Goal: Task Accomplishment & Management: Use online tool/utility

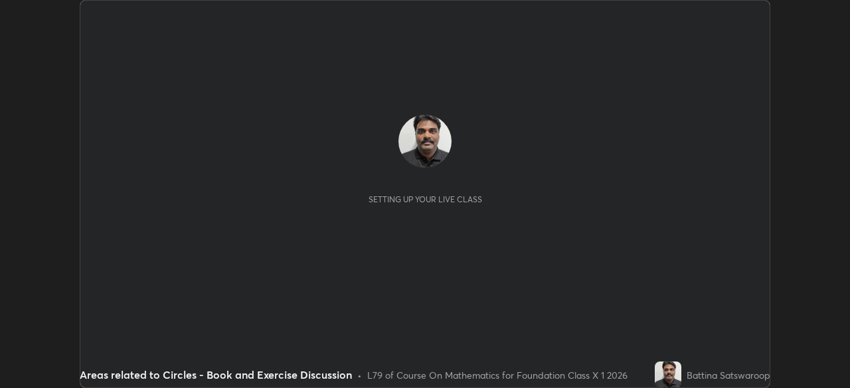
scroll to position [388, 849]
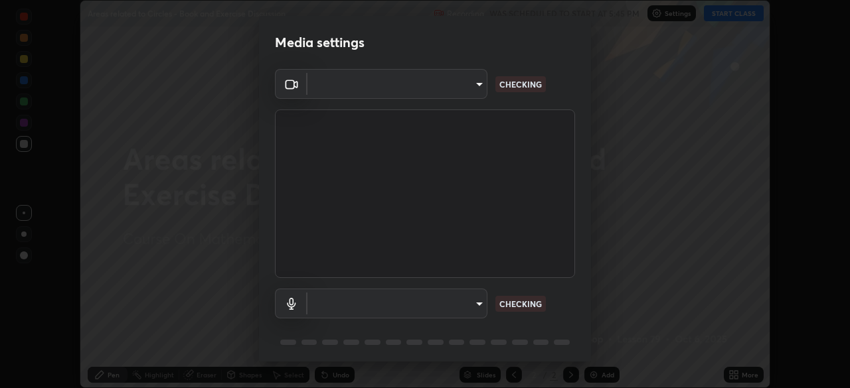
type input "1674d967bf5bfe0c65a51c96eaa310d8c5db01ba72f63f0a3a6b621615c927a6"
click at [476, 303] on body "Erase all Areas related to Circles - Book and Exercise Discussion Recording WAS…" at bounding box center [425, 194] width 850 height 388
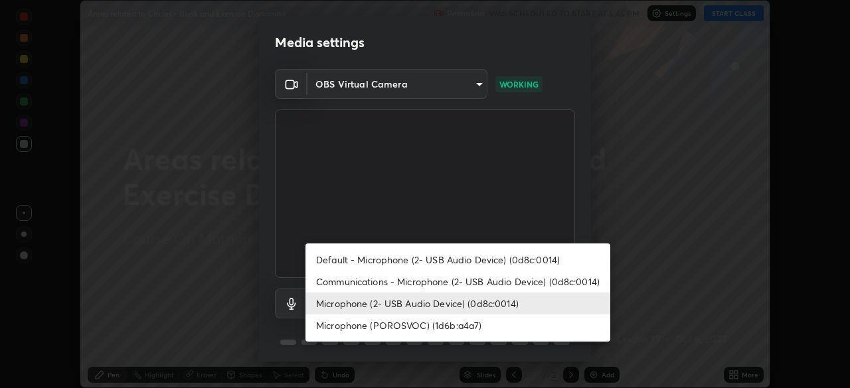
click at [495, 280] on li "Communications - Microphone (2- USB Audio Device) (0d8c:0014)" at bounding box center [457, 282] width 305 height 22
type input "communications"
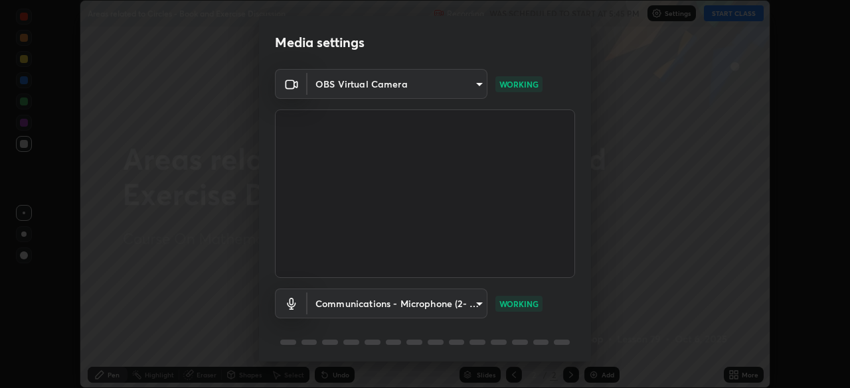
click at [783, 343] on div "Media settings OBS Virtual Camera 1674d967bf5bfe0c65a51c96eaa310d8c5db01ba72f63…" at bounding box center [425, 194] width 850 height 388
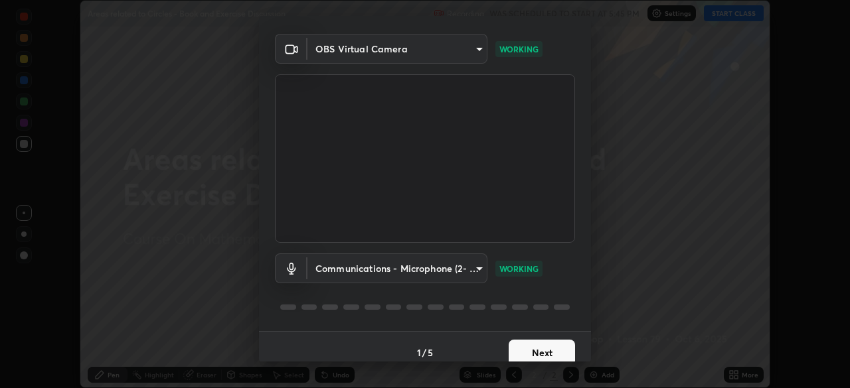
scroll to position [47, 0]
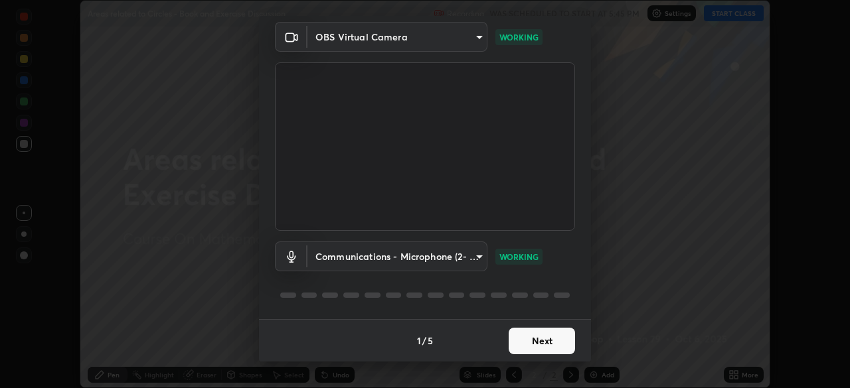
click at [532, 337] on button "Next" at bounding box center [542, 341] width 66 height 27
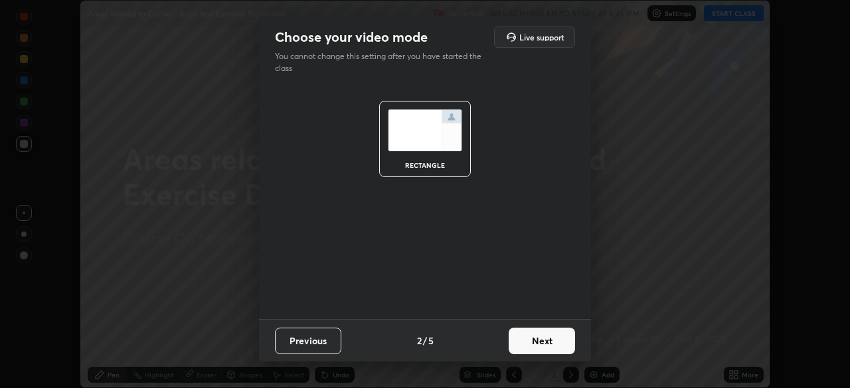
scroll to position [0, 0]
click at [533, 343] on button "Next" at bounding box center [542, 341] width 66 height 27
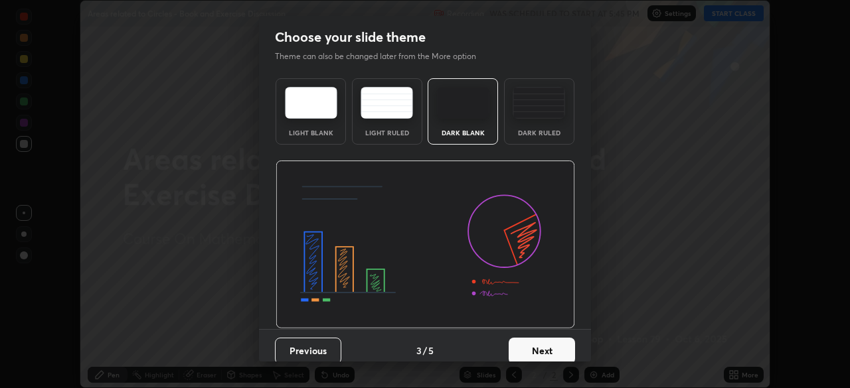
click at [554, 345] on button "Next" at bounding box center [542, 351] width 66 height 27
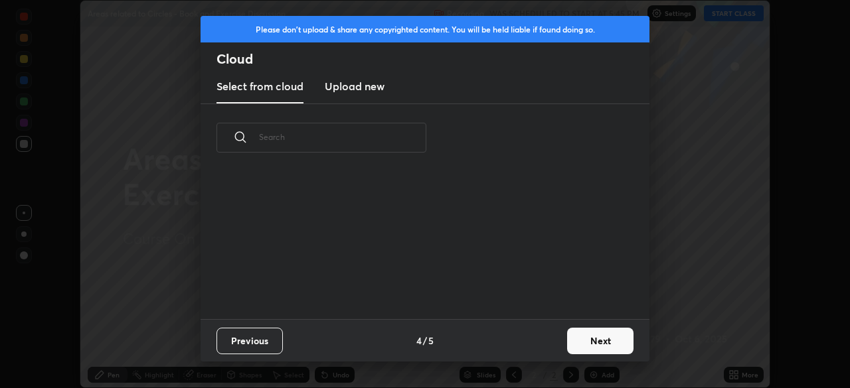
scroll to position [147, 426]
click at [596, 341] on button "Next" at bounding box center [600, 341] width 66 height 27
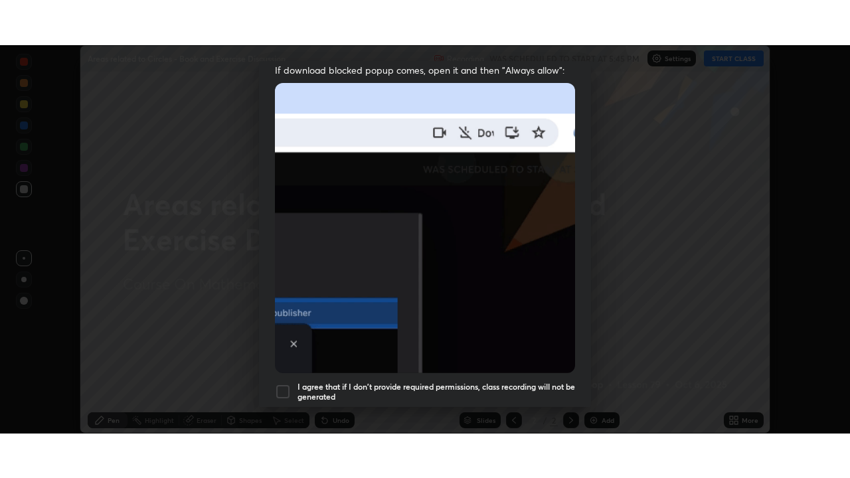
scroll to position [318, 0]
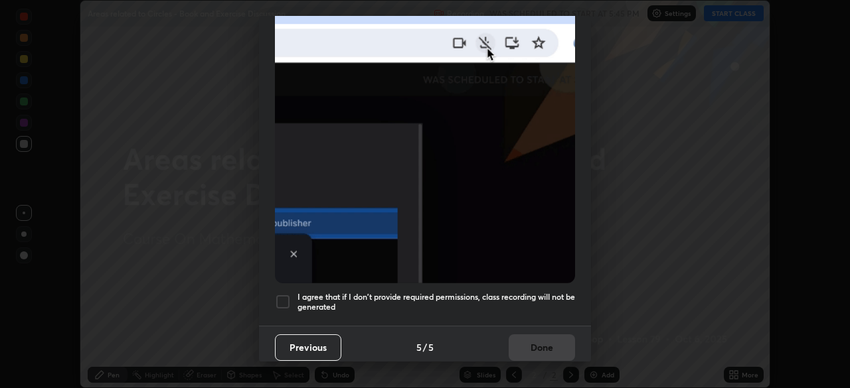
click at [481, 295] on h5 "I agree that if I don't provide required permissions, class recording will not …" at bounding box center [436, 302] width 278 height 21
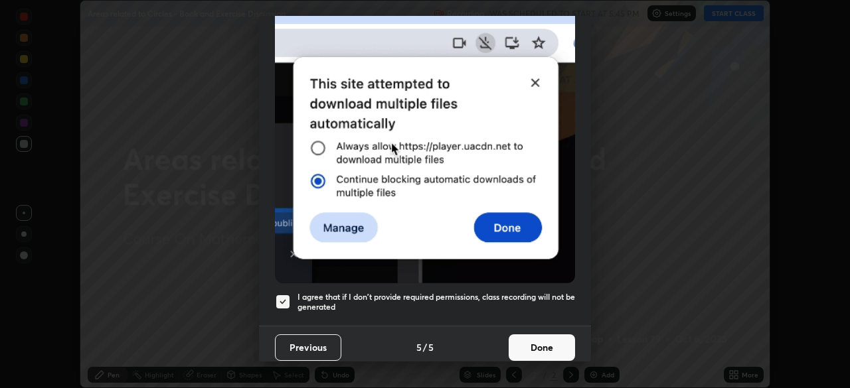
click at [544, 344] on button "Done" at bounding box center [542, 348] width 66 height 27
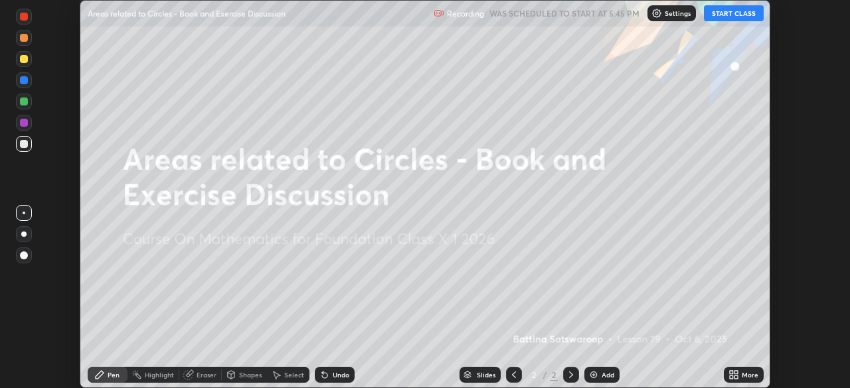
click at [598, 374] on div "Add" at bounding box center [601, 375] width 35 height 16
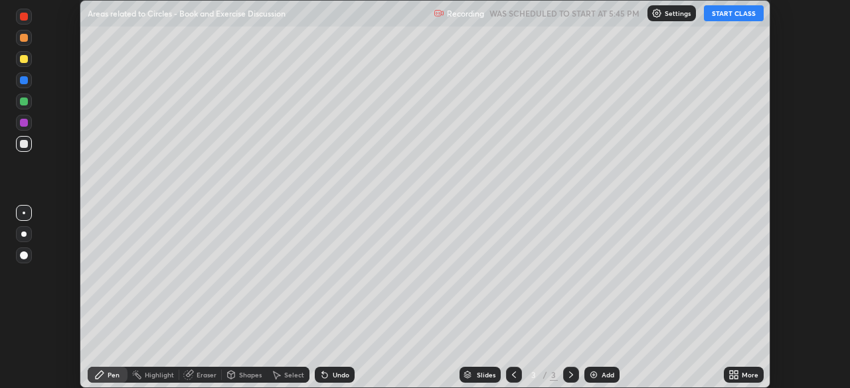
click at [756, 374] on div "More" at bounding box center [750, 375] width 17 height 7
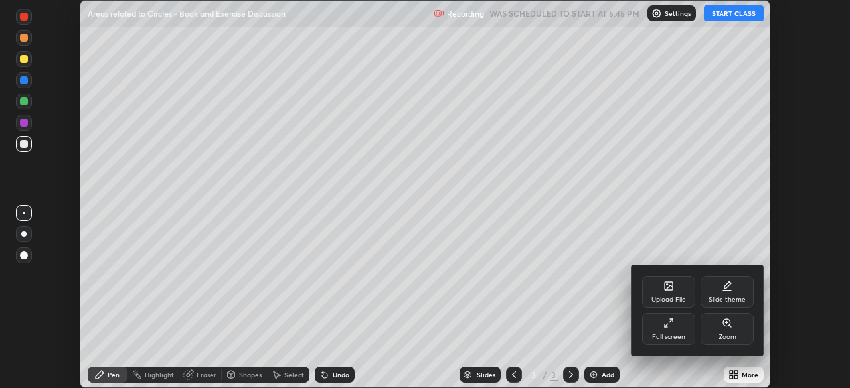
click at [678, 334] on div "Full screen" at bounding box center [668, 337] width 33 height 7
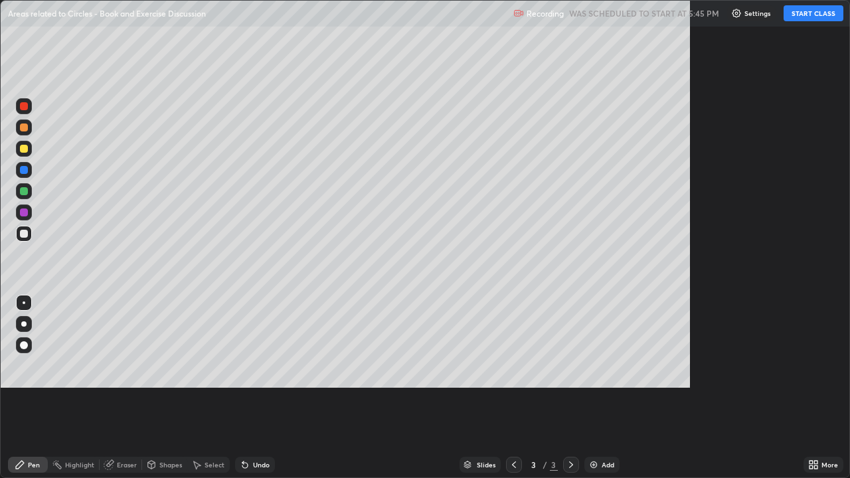
scroll to position [478, 850]
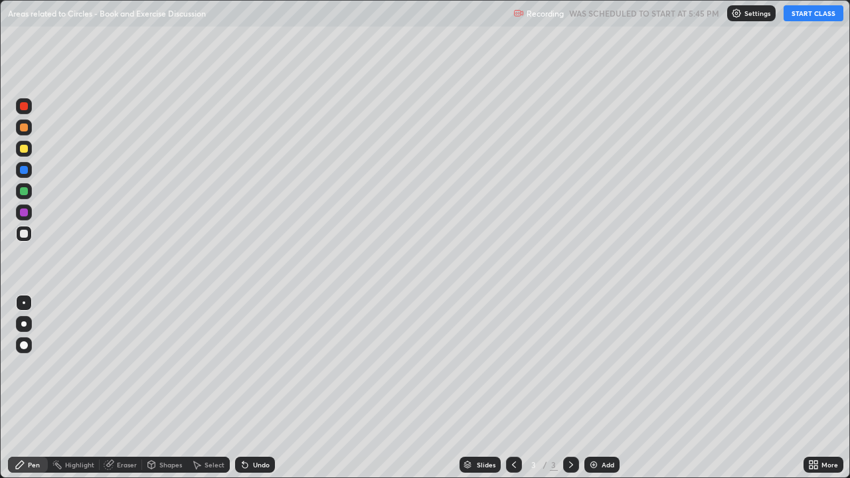
click at [806, 14] on button "START CLASS" at bounding box center [813, 13] width 60 height 16
click at [24, 151] on div at bounding box center [24, 149] width 8 height 8
click at [164, 5] on div "LIVE Areas related to Circles - Book and Exercise Discussion" at bounding box center [290, 13] width 564 height 27
click at [25, 232] on div at bounding box center [24, 234] width 8 height 8
click at [23, 150] on div at bounding box center [24, 149] width 8 height 8
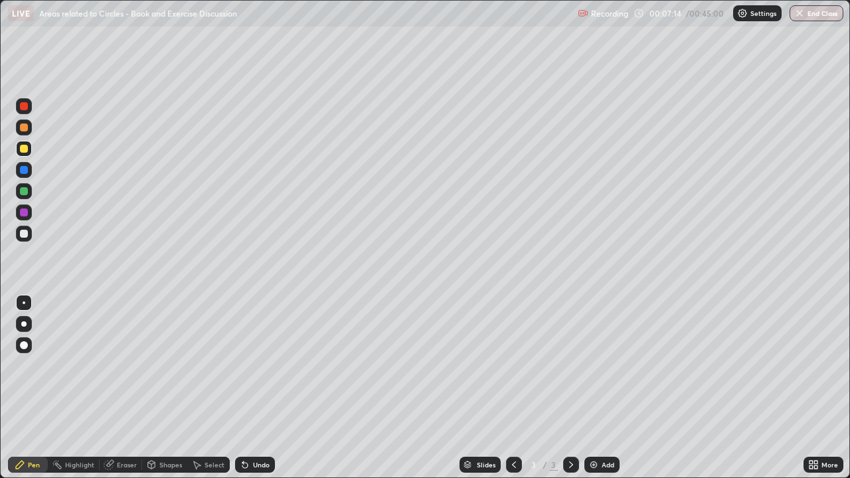
click at [125, 388] on div "Eraser" at bounding box center [127, 464] width 20 height 7
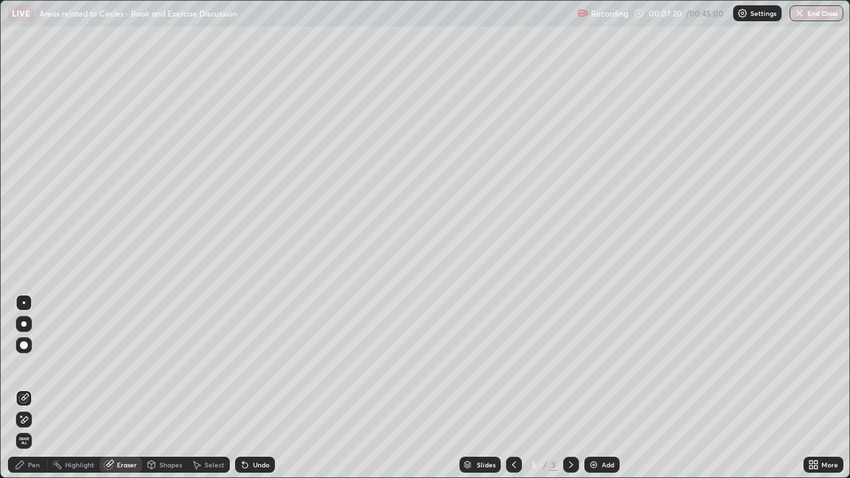
click at [37, 388] on div "Pen" at bounding box center [28, 465] width 40 height 16
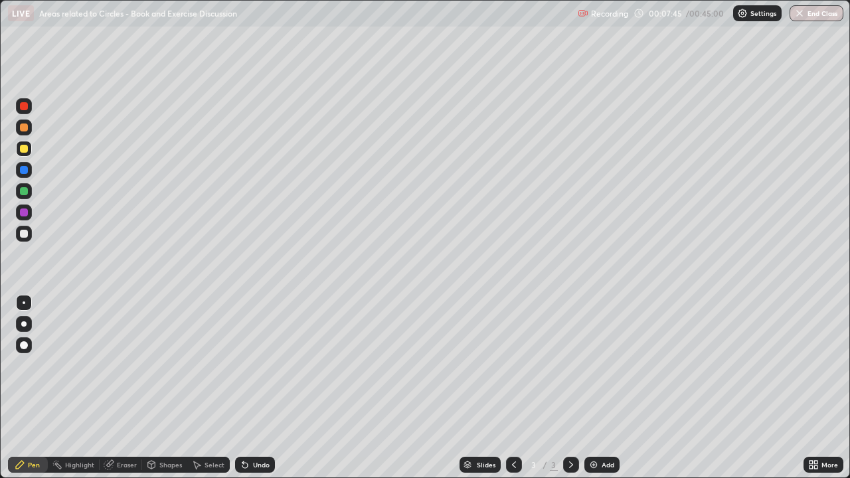
click at [610, 388] on div "Add" at bounding box center [608, 464] width 13 height 7
click at [515, 388] on icon at bounding box center [514, 464] width 11 height 11
click at [570, 388] on icon at bounding box center [571, 464] width 11 height 11
click at [513, 388] on icon at bounding box center [514, 464] width 11 height 11
click at [573, 388] on div at bounding box center [571, 465] width 16 height 16
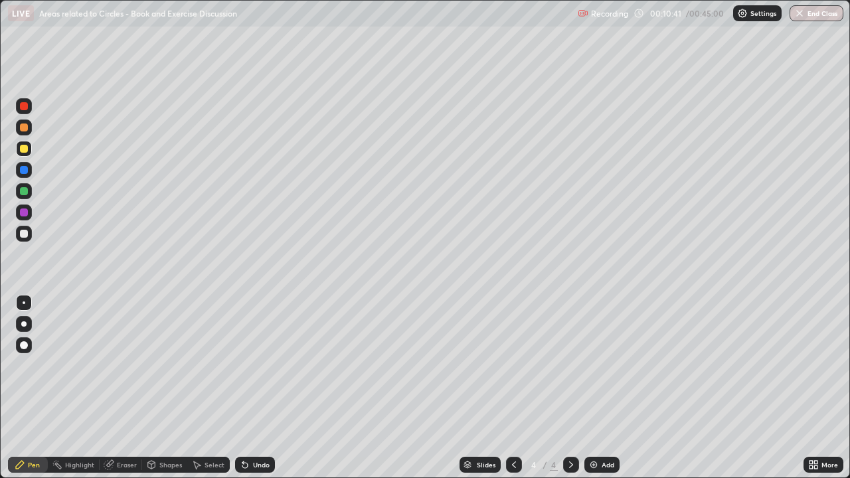
click at [513, 388] on icon at bounding box center [514, 464] width 11 height 11
click at [571, 388] on icon at bounding box center [571, 464] width 11 height 11
click at [114, 388] on icon at bounding box center [109, 464] width 11 height 11
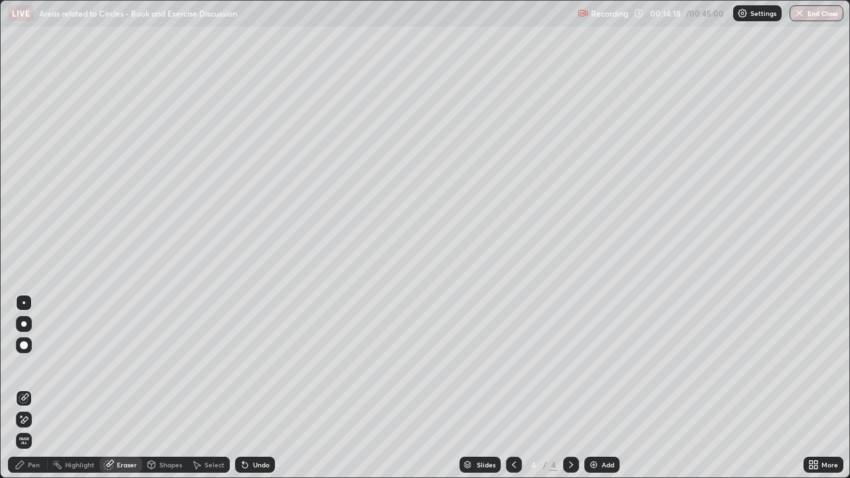
click at [25, 388] on icon at bounding box center [24, 419] width 11 height 11
click at [21, 388] on div "Pen" at bounding box center [28, 465] width 40 height 16
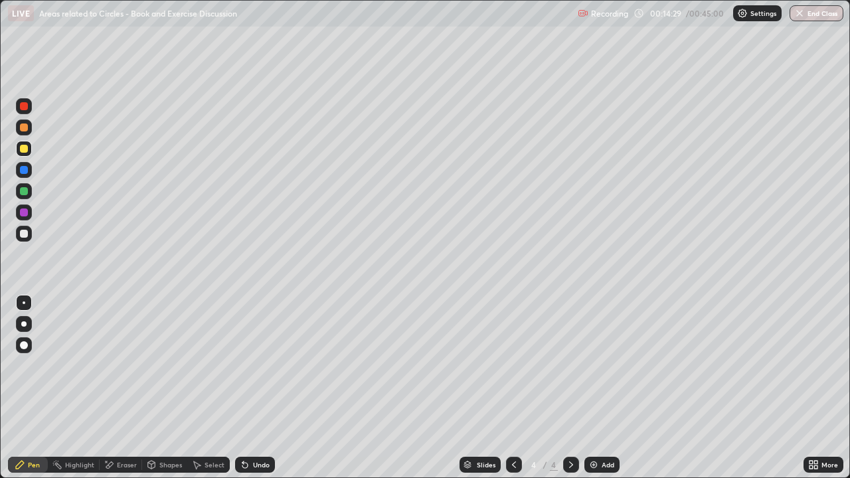
click at [596, 388] on img at bounding box center [593, 464] width 11 height 11
click at [513, 388] on icon at bounding box center [514, 464] width 11 height 11
click at [592, 388] on img at bounding box center [593, 464] width 11 height 11
click at [25, 232] on div at bounding box center [24, 234] width 8 height 8
click at [599, 388] on div "Add" at bounding box center [601, 465] width 35 height 16
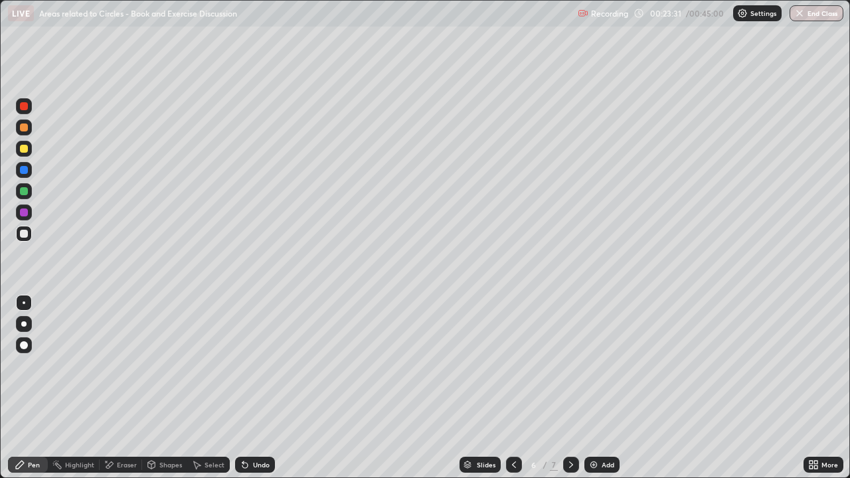
click at [26, 149] on div at bounding box center [24, 149] width 8 height 8
click at [109, 388] on icon at bounding box center [109, 464] width 7 height 7
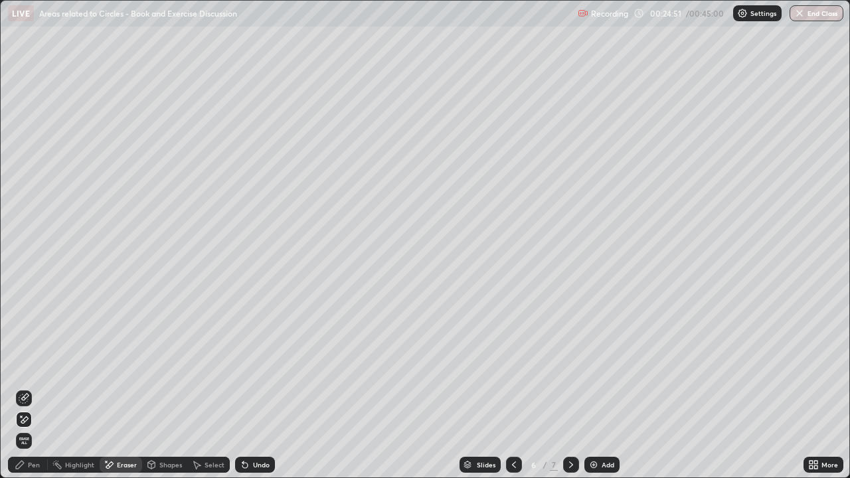
click at [25, 388] on icon at bounding box center [20, 464] width 11 height 11
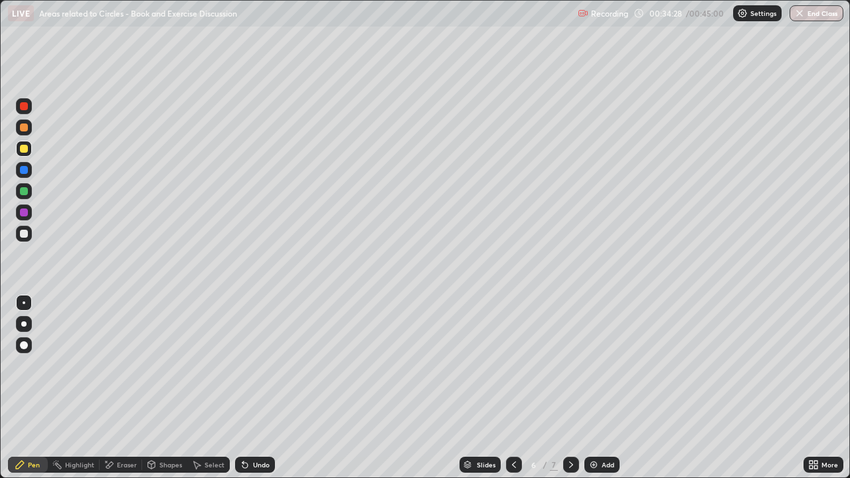
click at [602, 388] on div "Add" at bounding box center [608, 464] width 13 height 7
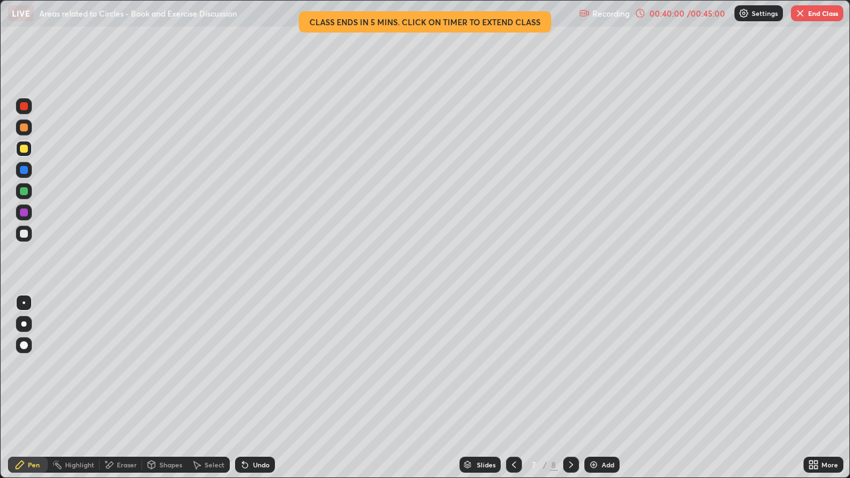
click at [602, 388] on div "Add" at bounding box center [601, 465] width 35 height 16
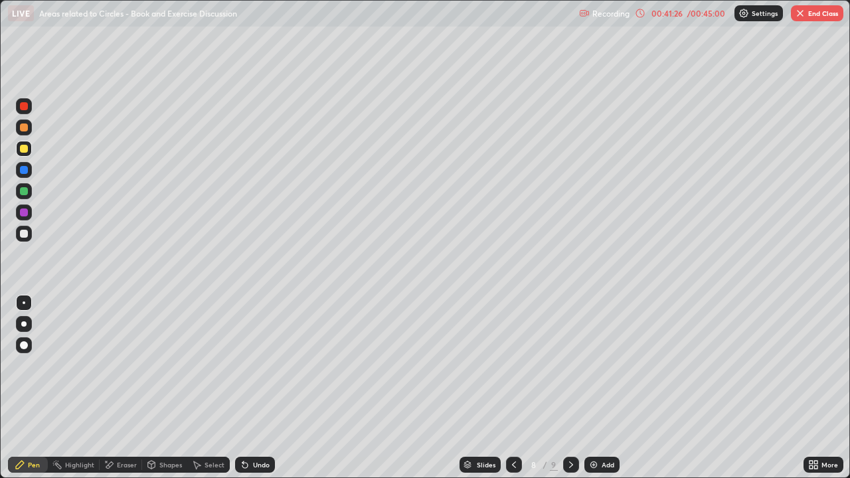
click at [594, 388] on img at bounding box center [593, 464] width 11 height 11
click at [248, 388] on icon at bounding box center [245, 464] width 11 height 11
click at [257, 388] on div "Undo" at bounding box center [261, 464] width 17 height 7
click at [250, 388] on div "Undo" at bounding box center [255, 465] width 40 height 16
click at [245, 388] on div "Undo" at bounding box center [255, 465] width 40 height 16
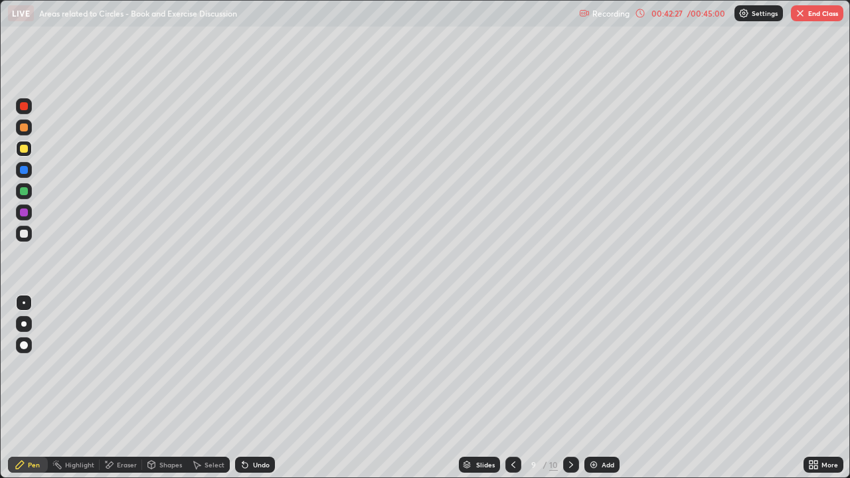
click at [242, 388] on div "Undo" at bounding box center [255, 465] width 40 height 16
click at [238, 388] on div "Undo" at bounding box center [255, 465] width 40 height 16
click at [256, 388] on div "Undo" at bounding box center [261, 464] width 17 height 7
click at [243, 388] on icon at bounding box center [244, 465] width 5 height 5
click at [251, 388] on div "Undo" at bounding box center [255, 465] width 40 height 16
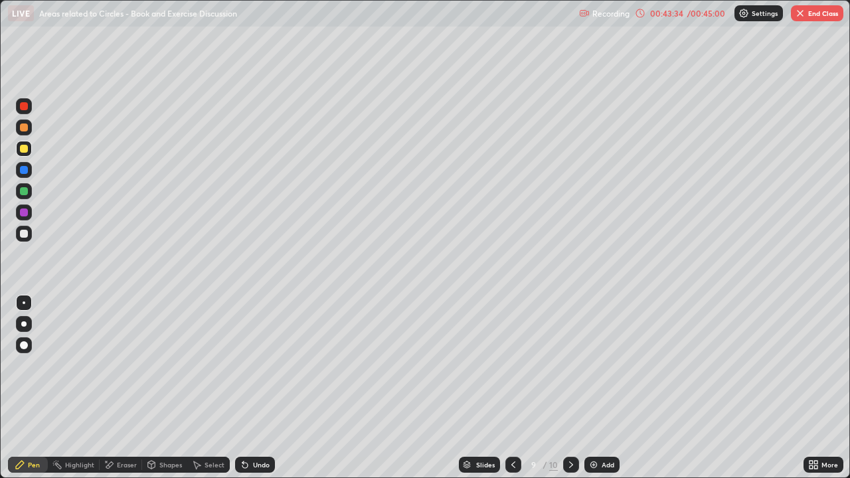
click at [663, 15] on div "00:43:34" at bounding box center [666, 13] width 37 height 8
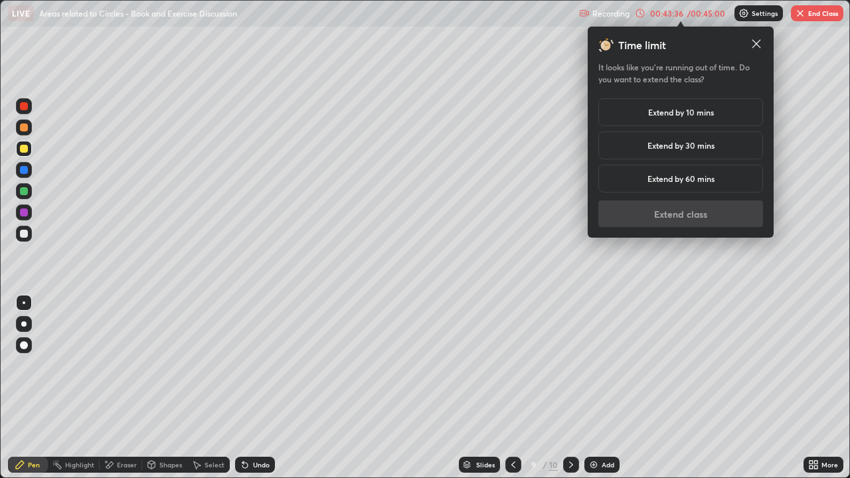
click at [683, 112] on h5 "Extend by 10 mins" at bounding box center [681, 112] width 66 height 12
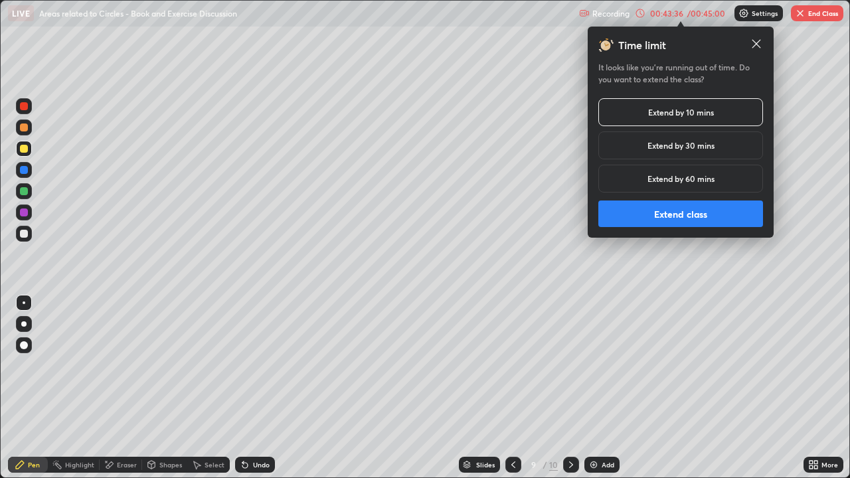
click at [698, 217] on button "Extend class" at bounding box center [680, 214] width 165 height 27
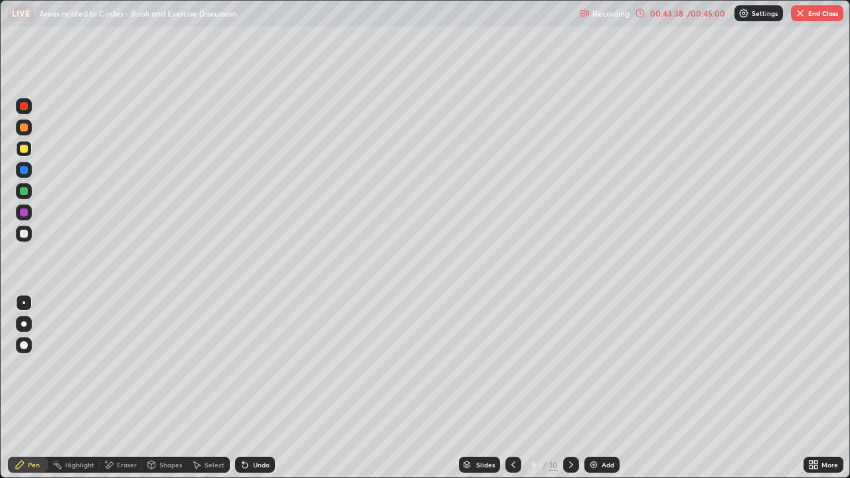
click at [678, 18] on div "00:43:38 / 00:45:00" at bounding box center [681, 13] width 92 height 11
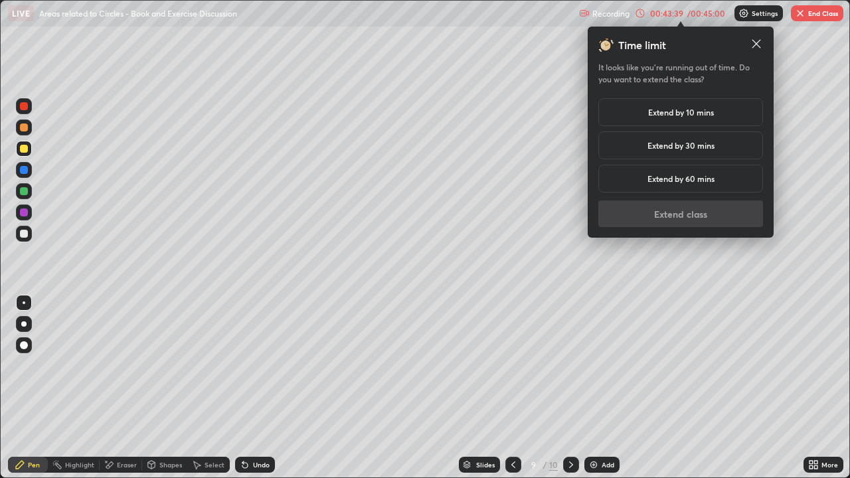
click at [691, 116] on h5 "Extend by 10 mins" at bounding box center [681, 112] width 66 height 12
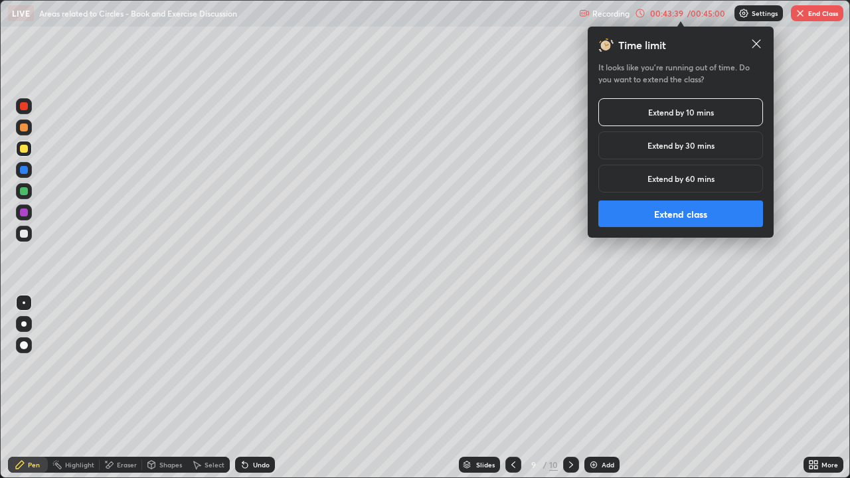
click at [698, 214] on button "Extend class" at bounding box center [680, 214] width 165 height 27
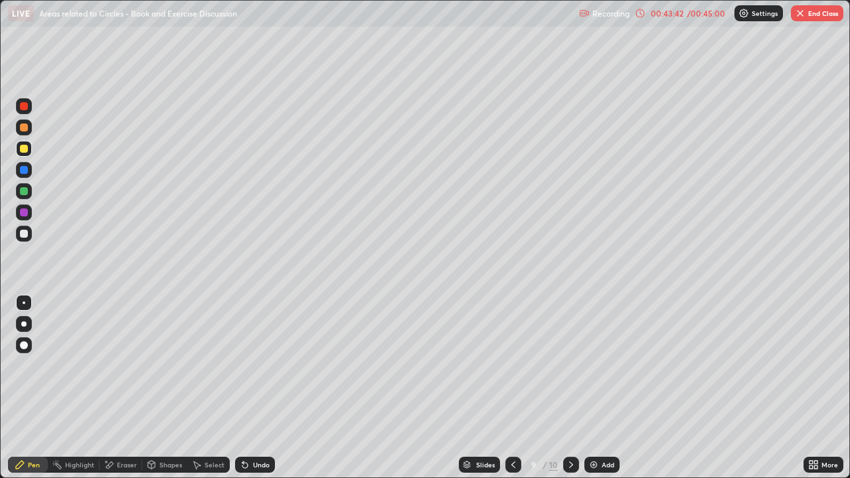
click at [570, 388] on icon at bounding box center [571, 464] width 11 height 11
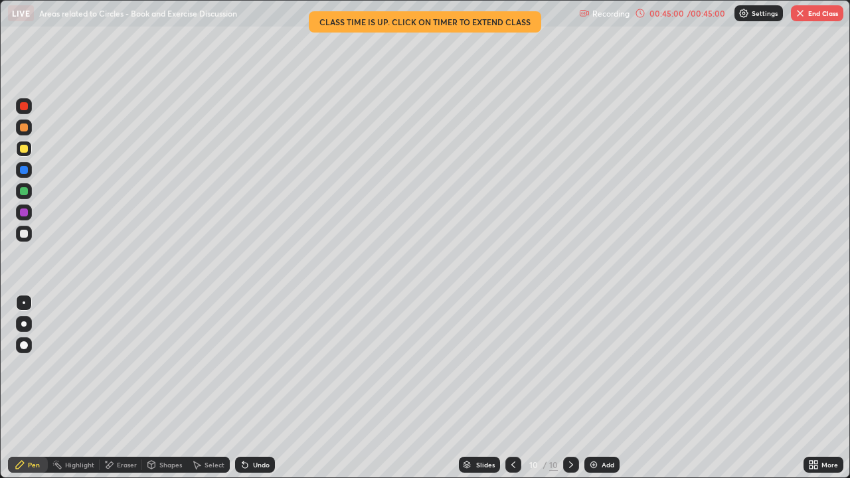
click at [681, 16] on div "00:45:00" at bounding box center [666, 13] width 37 height 8
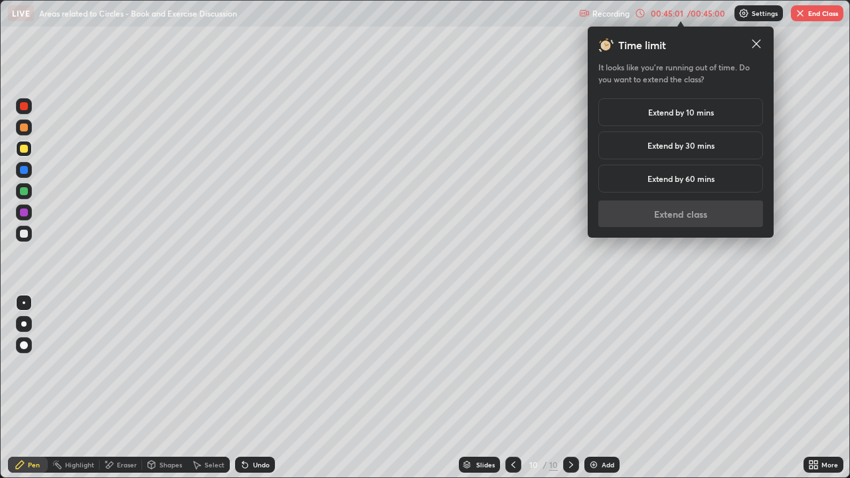
click at [669, 118] on div "Extend by 10 mins" at bounding box center [680, 112] width 165 height 28
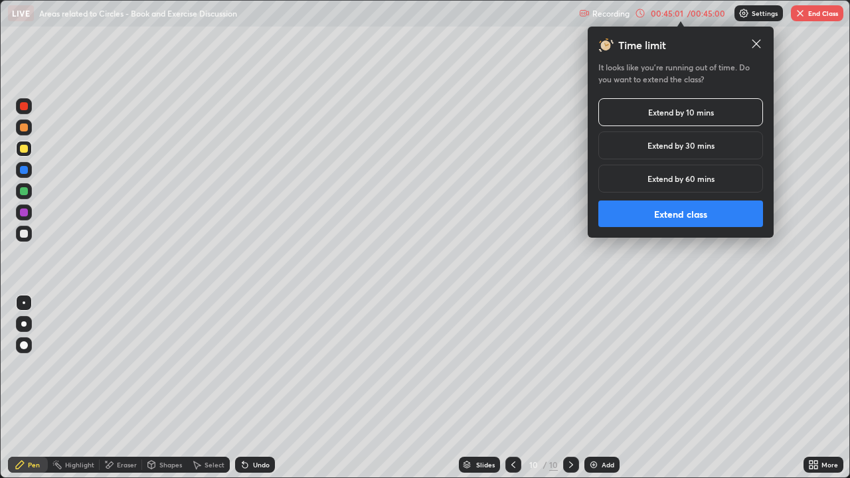
click at [681, 212] on button "Extend class" at bounding box center [680, 214] width 165 height 27
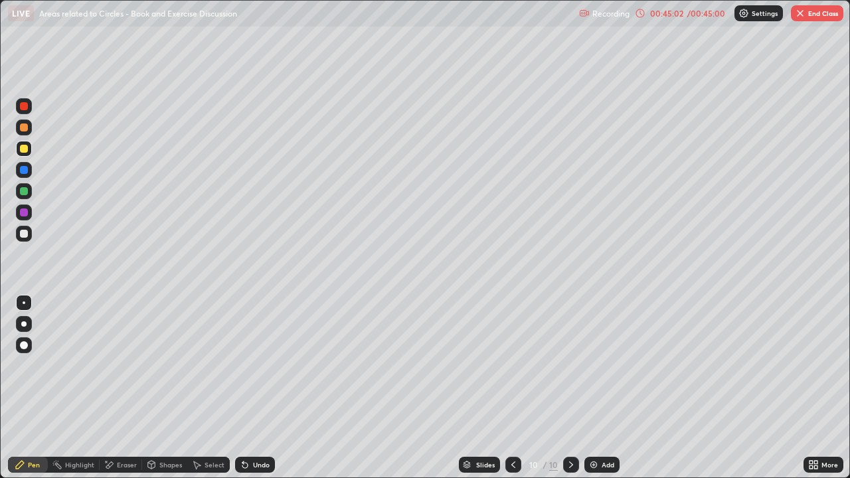
click at [672, 17] on div "00:45:02" at bounding box center [666, 13] width 37 height 8
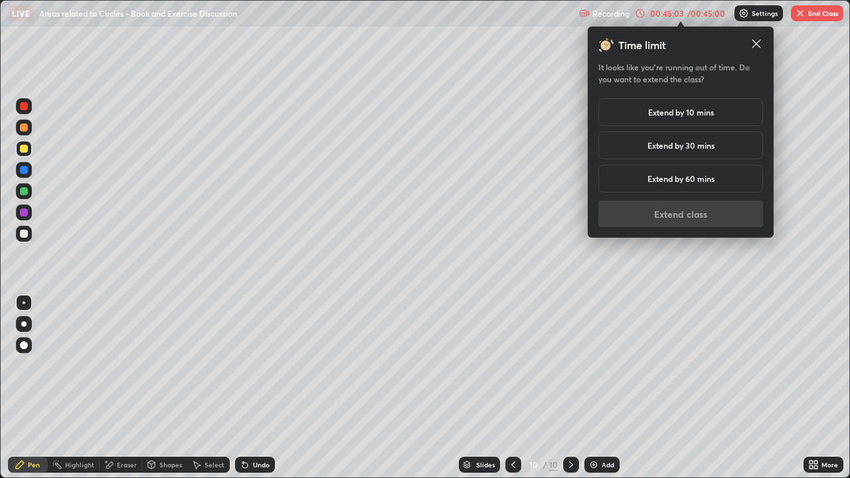
click at [683, 148] on h5 "Extend by 30 mins" at bounding box center [680, 145] width 67 height 12
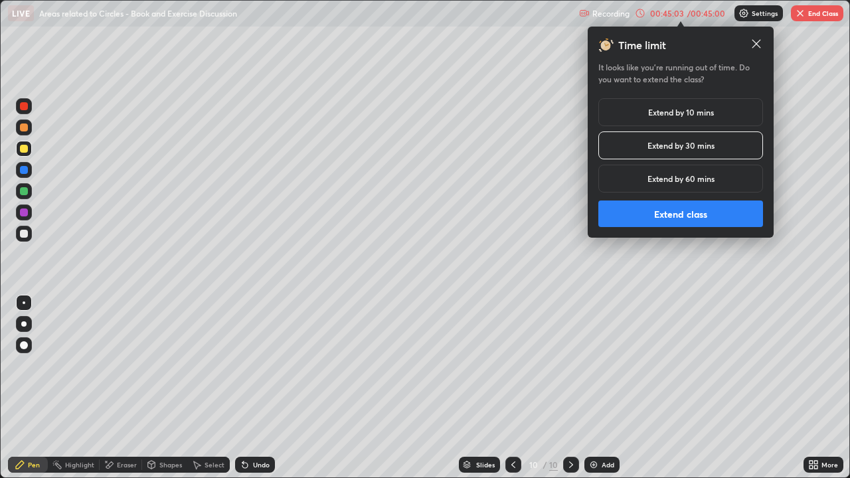
click at [695, 224] on button "Extend class" at bounding box center [680, 214] width 165 height 27
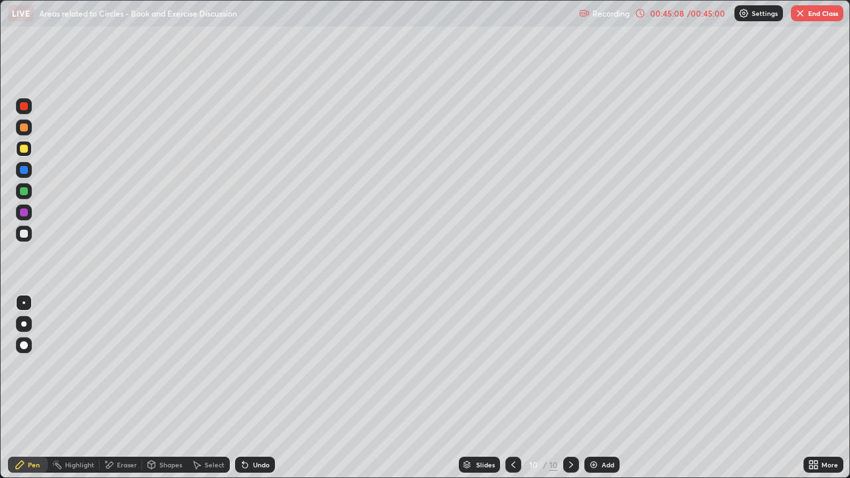
click at [808, 18] on button "End Class" at bounding box center [817, 13] width 52 height 16
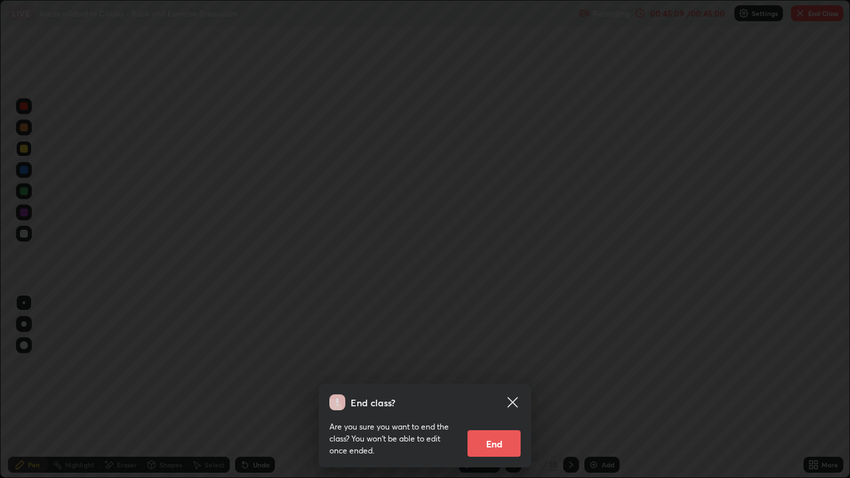
click at [513, 388] on button "End" at bounding box center [493, 443] width 53 height 27
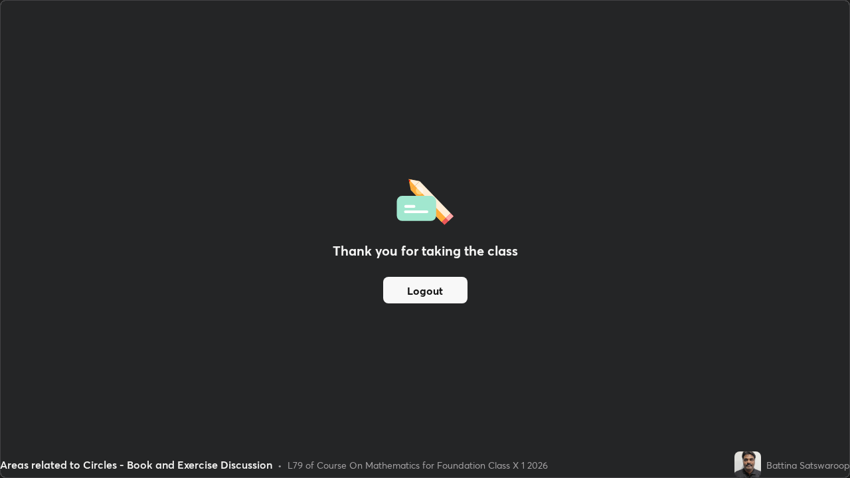
click at [456, 297] on button "Logout" at bounding box center [425, 290] width 84 height 27
